Goal: Find specific page/section: Find specific page/section

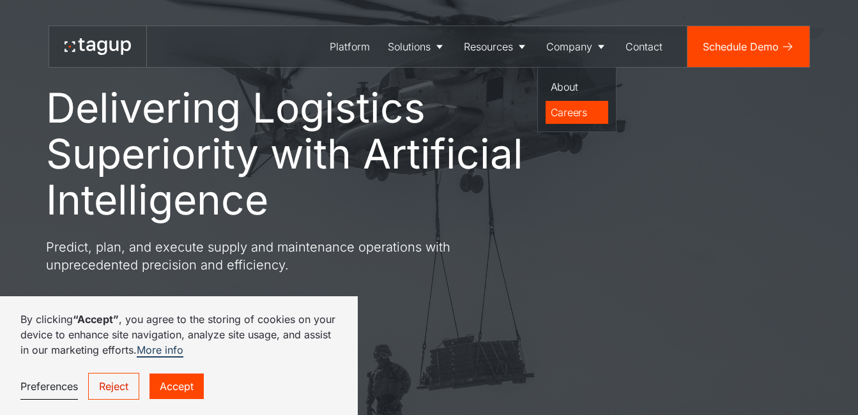
click at [571, 109] on div "Careers" at bounding box center [577, 112] width 52 height 15
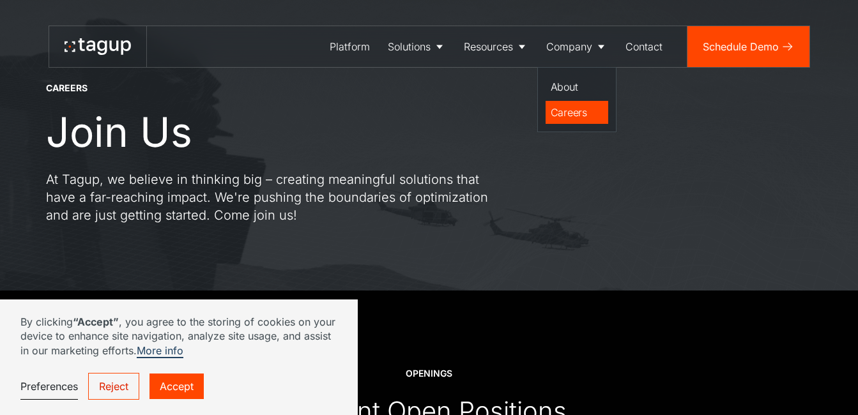
click at [562, 122] on link "Careers" at bounding box center [577, 112] width 63 height 23
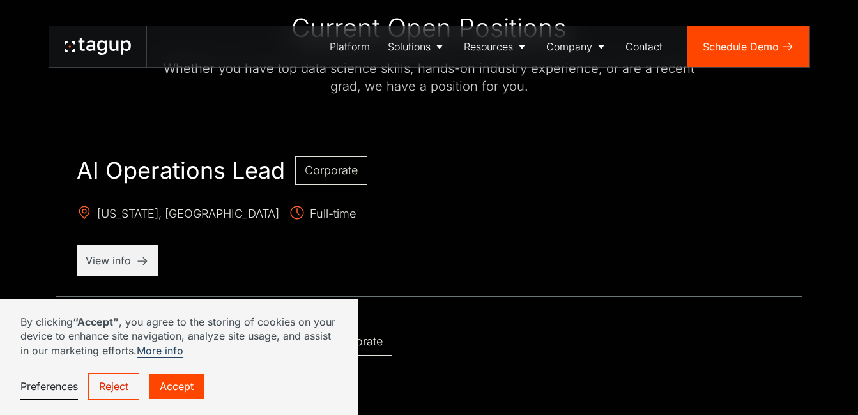
scroll to position [447, 0]
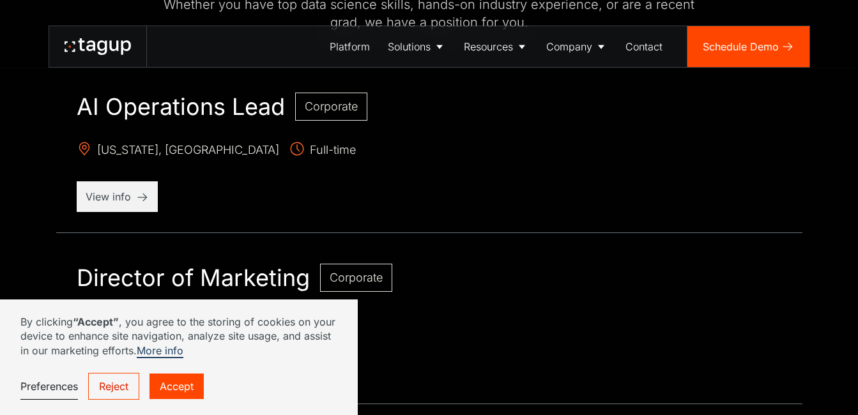
click at [120, 380] on link "Reject" at bounding box center [113, 386] width 51 height 27
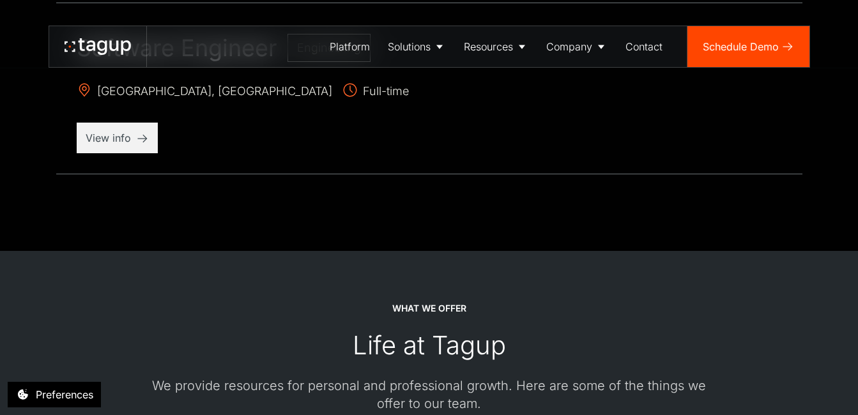
scroll to position [1406, 0]
